Goal: Navigation & Orientation: Find specific page/section

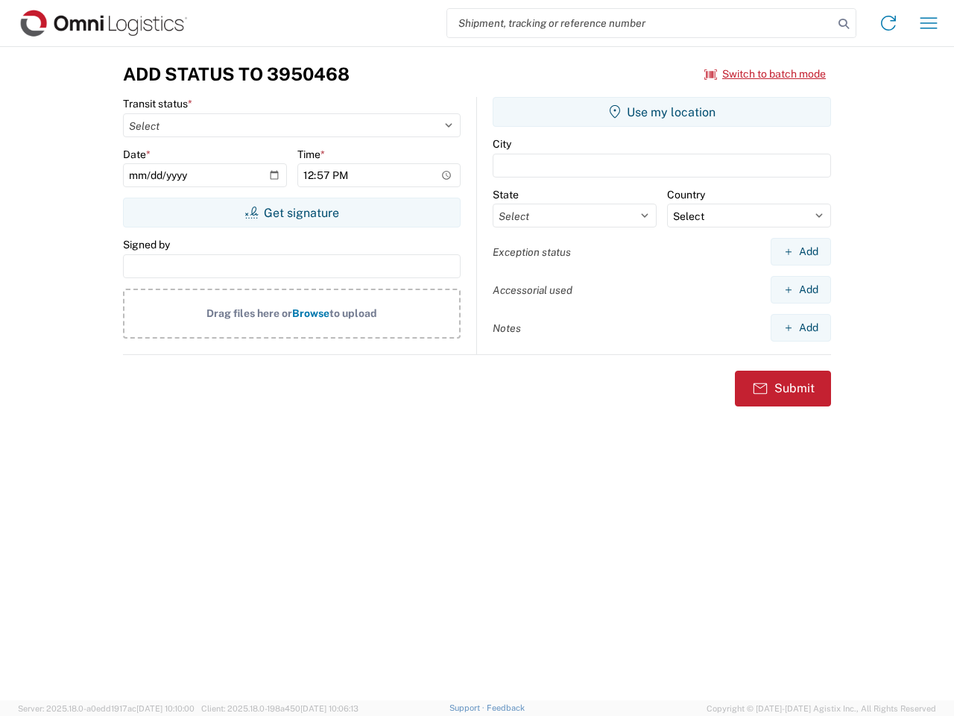
click at [640, 23] on input "search" at bounding box center [640, 23] width 386 height 28
click at [844, 24] on icon at bounding box center [843, 23] width 21 height 21
click at [889, 23] on icon at bounding box center [889, 23] width 24 height 24
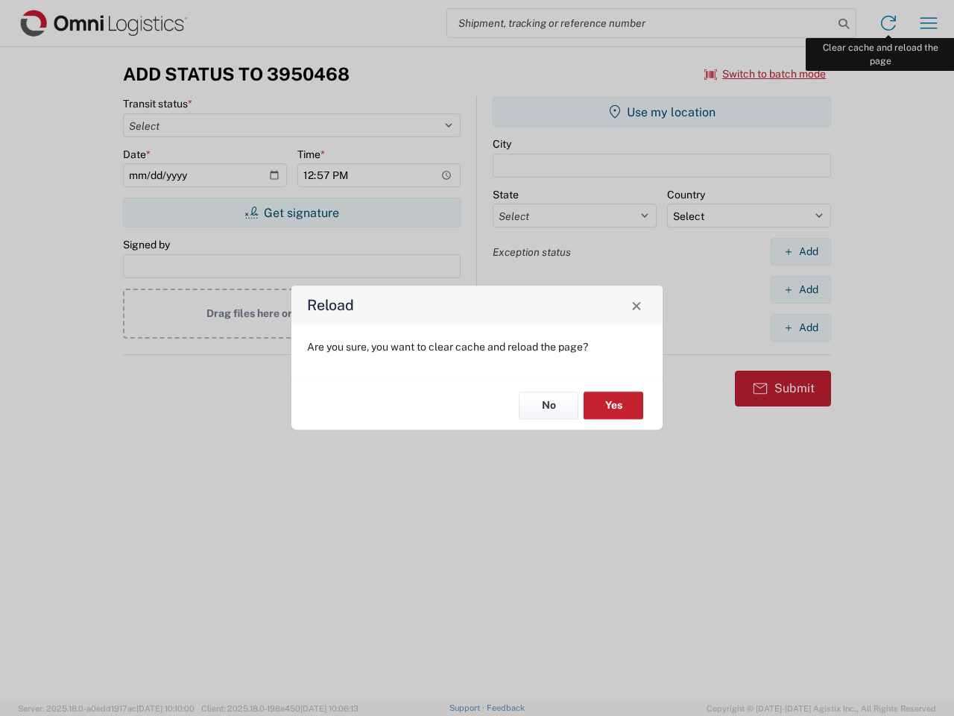
click at [929, 23] on div "Reload Are you sure, you want to clear cache and reload the page? No Yes" at bounding box center [477, 358] width 954 height 716
click at [766, 74] on div "Reload Are you sure, you want to clear cache and reload the page? No Yes" at bounding box center [477, 358] width 954 height 716
click at [291, 212] on div "Reload Are you sure, you want to clear cache and reload the page? No Yes" at bounding box center [477, 358] width 954 height 716
click at [662, 112] on div "Reload Are you sure, you want to clear cache and reload the page? No Yes" at bounding box center [477, 358] width 954 height 716
click at [801, 251] on div "Reload Are you sure, you want to clear cache and reload the page? No Yes" at bounding box center [477, 358] width 954 height 716
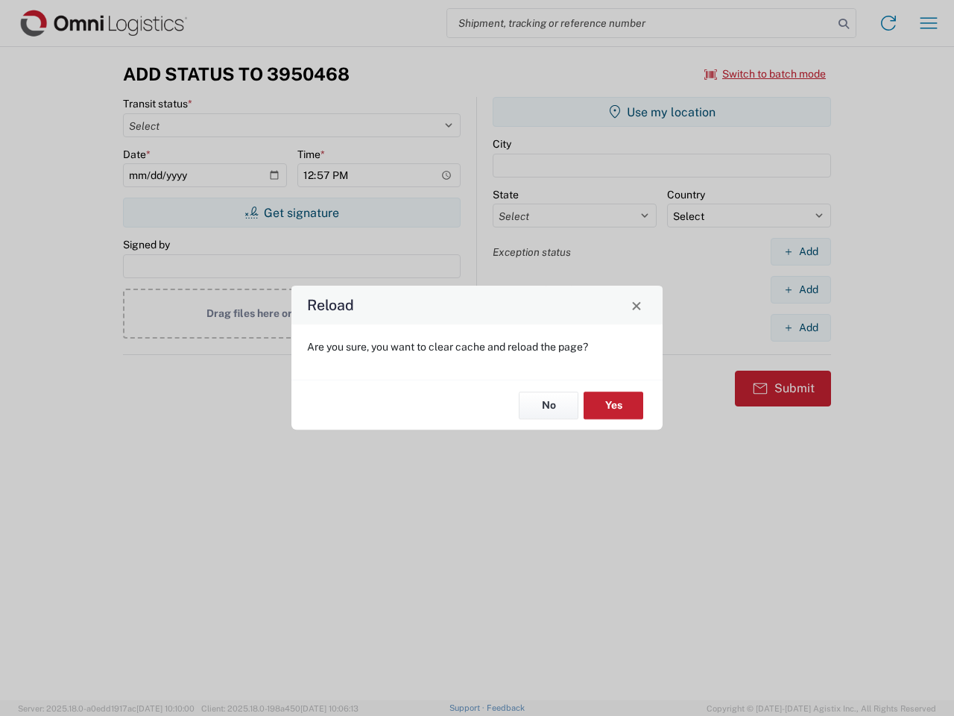
click at [801, 289] on div "Reload Are you sure, you want to clear cache and reload the page? No Yes" at bounding box center [477, 358] width 954 height 716
click at [801, 327] on div "Reload Are you sure, you want to clear cache and reload the page? No Yes" at bounding box center [477, 358] width 954 height 716
